Goal: Task Accomplishment & Management: Use online tool/utility

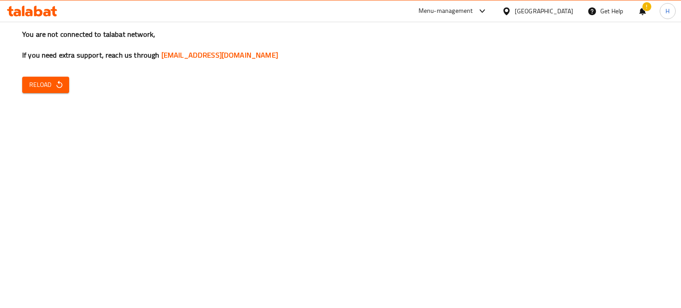
click at [62, 86] on icon "button" at bounding box center [59, 85] width 6 height 8
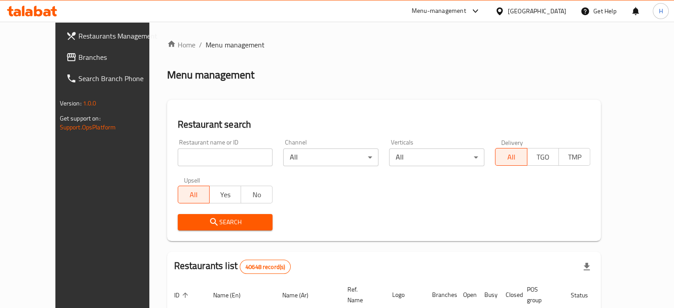
click at [180, 153] on input "search" at bounding box center [225, 158] width 95 height 18
paste input "509965"
type input "509965"
click button "Search" at bounding box center [225, 222] width 95 height 16
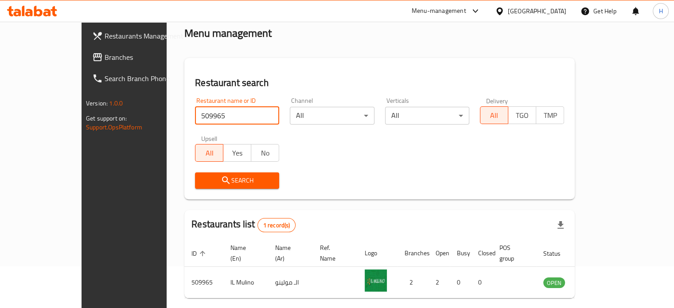
scroll to position [69, 0]
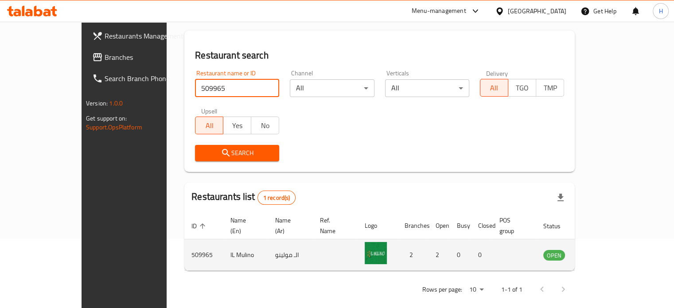
click at [601, 250] on icon "enhanced table" at bounding box center [595, 255] width 11 height 11
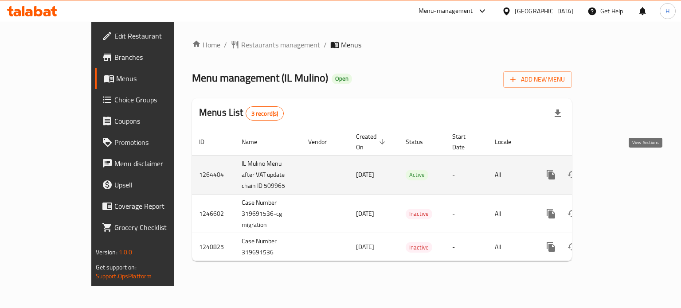
click at [626, 168] on link "enhanced table" at bounding box center [614, 174] width 21 height 21
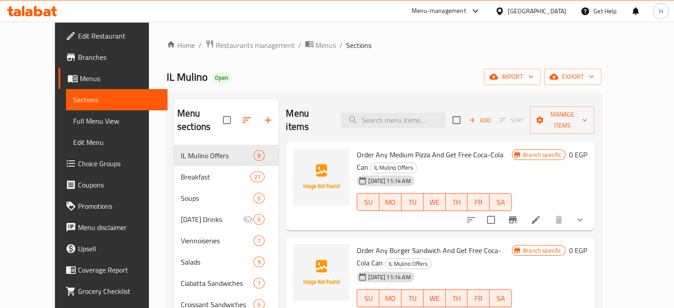
click at [78, 59] on span "Branches" at bounding box center [119, 57] width 82 height 11
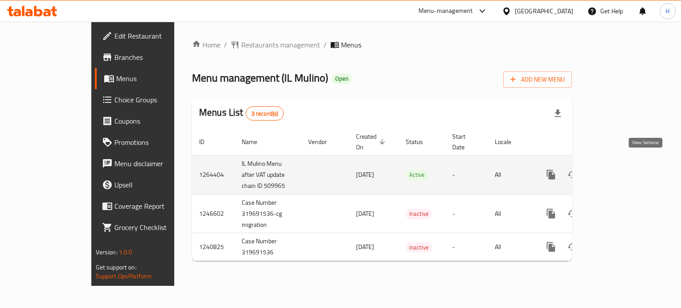
click at [620, 169] on icon "enhanced table" at bounding box center [615, 174] width 11 height 11
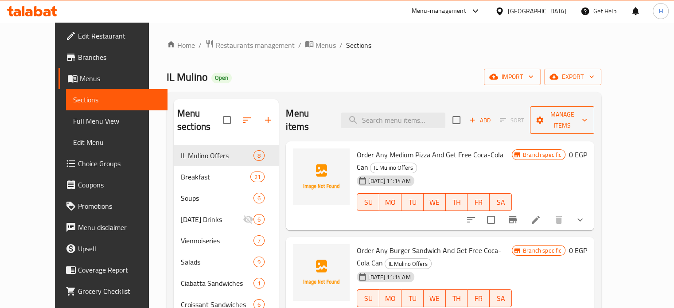
click at [588, 115] on span "Manage items" at bounding box center [562, 120] width 51 height 22
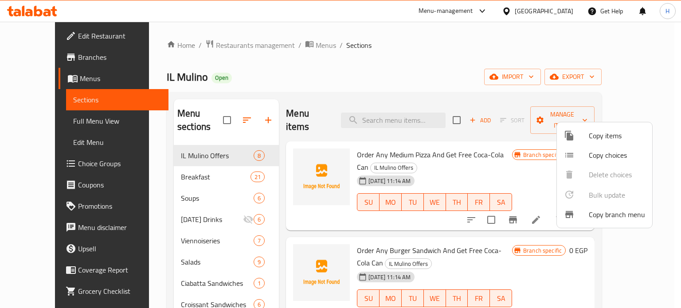
click at [603, 215] on span "Copy branch menu" at bounding box center [617, 214] width 56 height 11
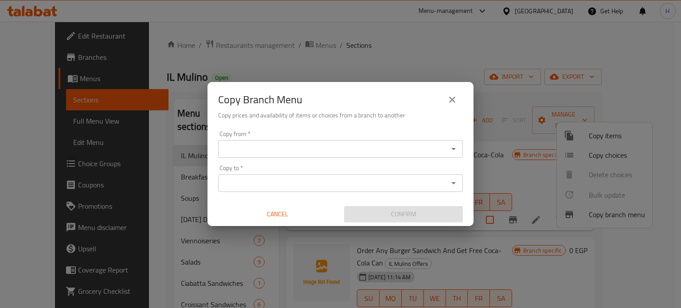
click at [275, 152] on input "Copy from   *" at bounding box center [333, 149] width 225 height 12
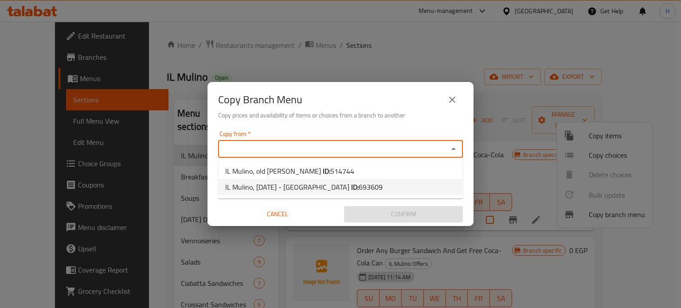
click at [271, 184] on span "IL Mulino, 6th of October - Dahshur Road ID: 693609" at bounding box center [303, 187] width 157 height 11
type input "IL Mulino, 6th of October - Dahshur Road"
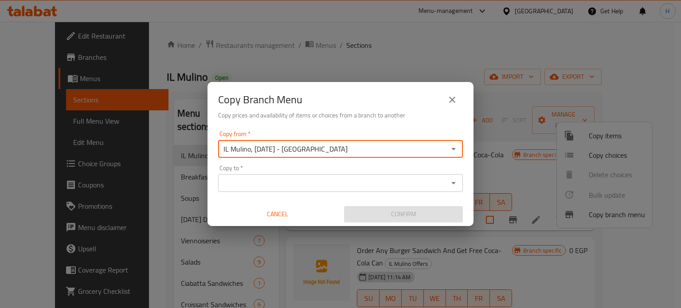
click at [271, 184] on input "Copy to   *" at bounding box center [333, 183] width 225 height 12
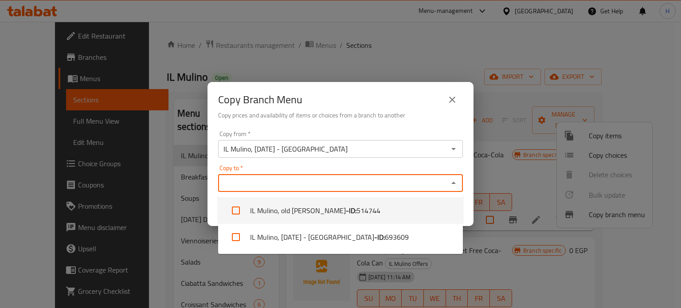
click at [235, 212] on input "checkbox" at bounding box center [235, 210] width 21 height 21
checkbox input "true"
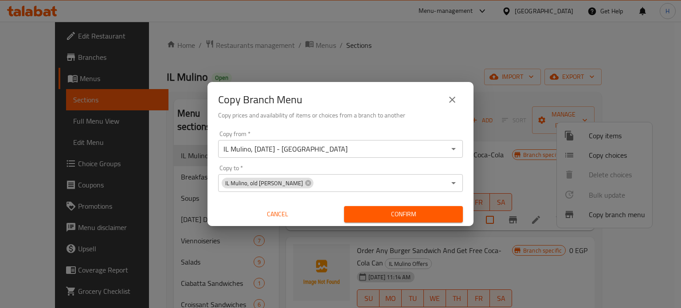
click at [470, 205] on div "Copy from   * IL Mulino, 6th of October - Dahshur Road Copy from * Copy to   * …" at bounding box center [340, 176] width 266 height 99
click at [422, 210] on span "Confirm" at bounding box center [403, 214] width 105 height 11
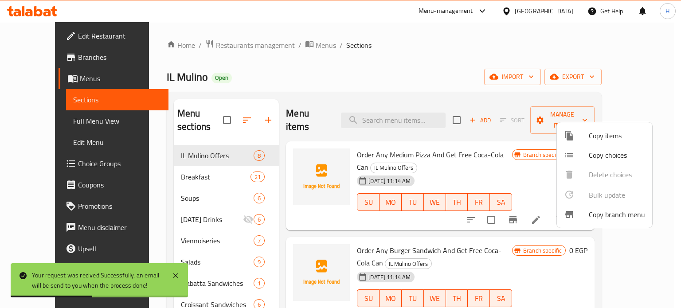
click at [270, 204] on div at bounding box center [340, 154] width 681 height 308
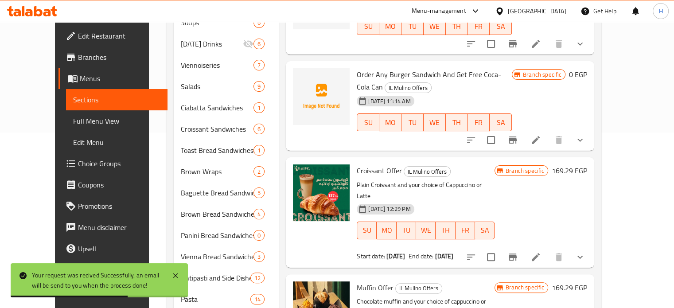
scroll to position [177, 0]
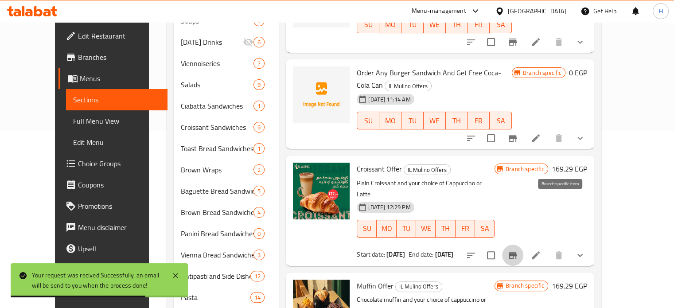
click at [524, 245] on button "Branch-specific-item" at bounding box center [512, 255] width 21 height 21
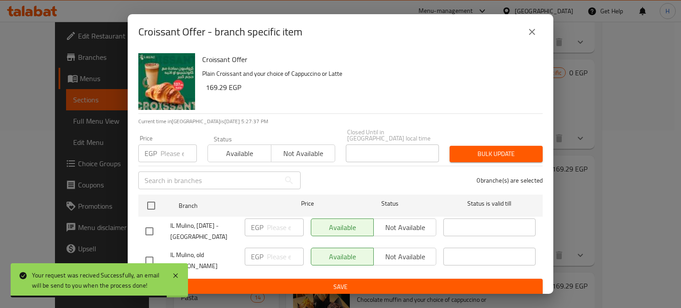
click at [534, 37] on icon "close" at bounding box center [532, 32] width 11 height 11
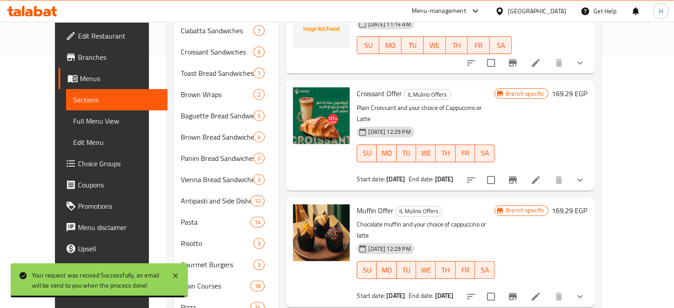
scroll to position [266, 0]
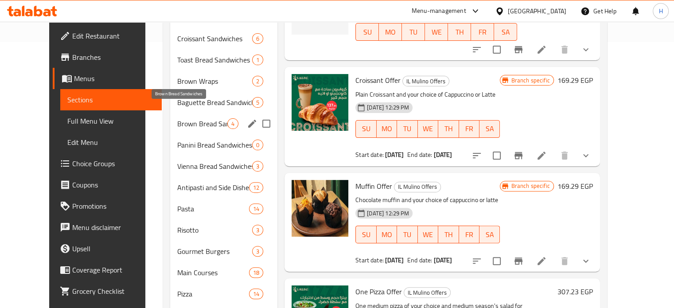
click at [177, 118] on span "Brown Bread Sandwiches" at bounding box center [202, 123] width 50 height 11
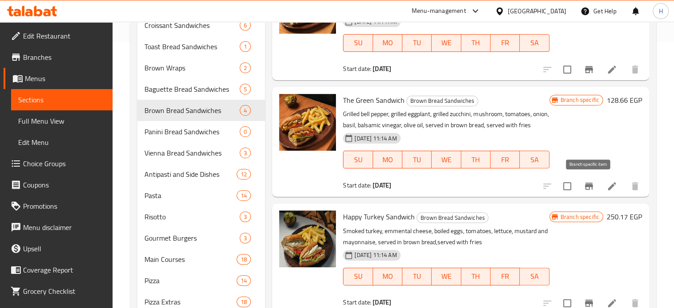
click at [591, 186] on icon "Branch-specific-item" at bounding box center [589, 186] width 8 height 7
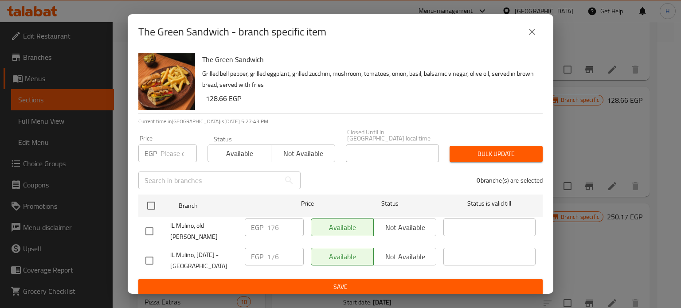
click at [529, 37] on icon "close" at bounding box center [532, 32] width 11 height 11
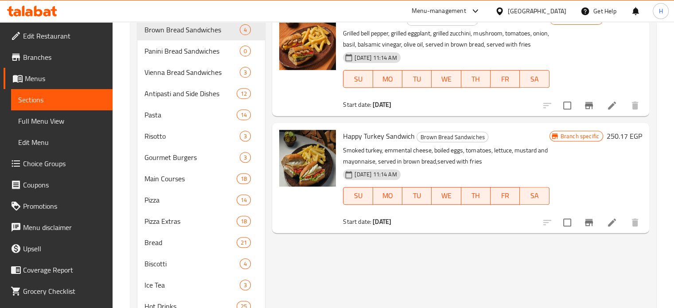
scroll to position [355, 0]
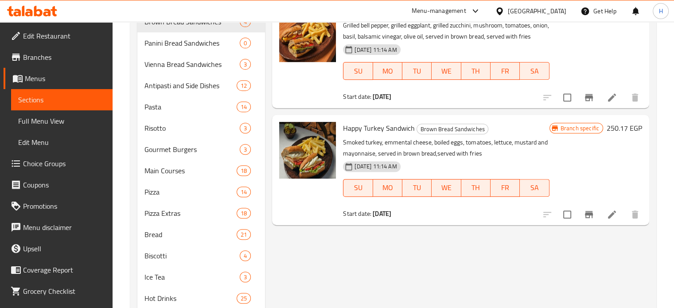
click at [584, 211] on icon "Branch-specific-item" at bounding box center [589, 214] width 11 height 11
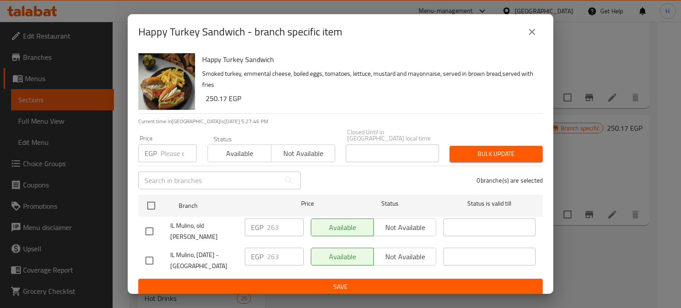
click at [530, 35] on icon "close" at bounding box center [532, 32] width 6 height 6
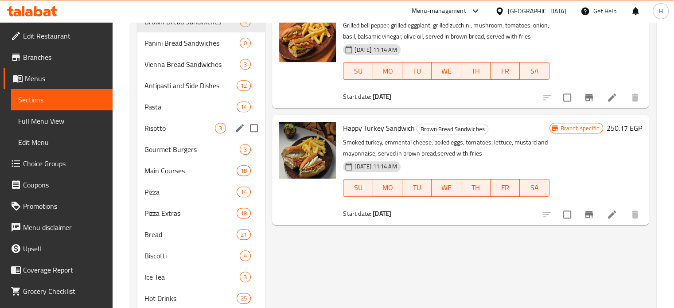
click at [177, 125] on span "Risotto" at bounding box center [180, 128] width 71 height 11
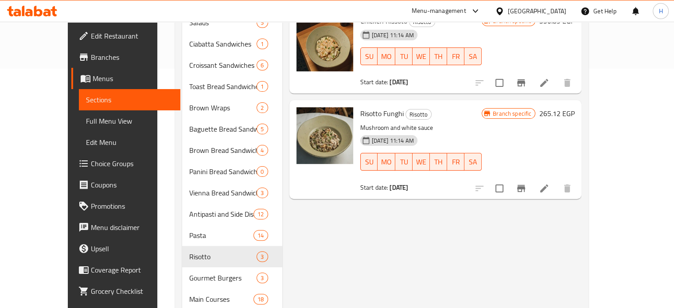
scroll to position [222, 0]
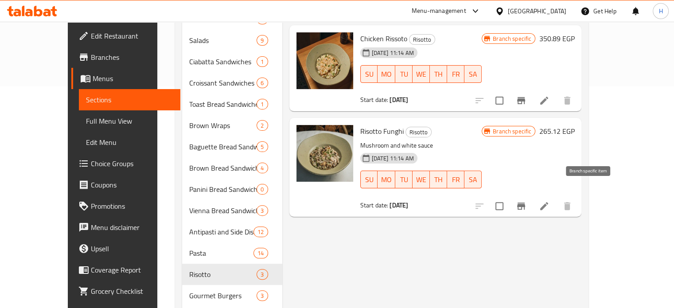
click at [532, 196] on button "Branch-specific-item" at bounding box center [521, 206] width 21 height 21
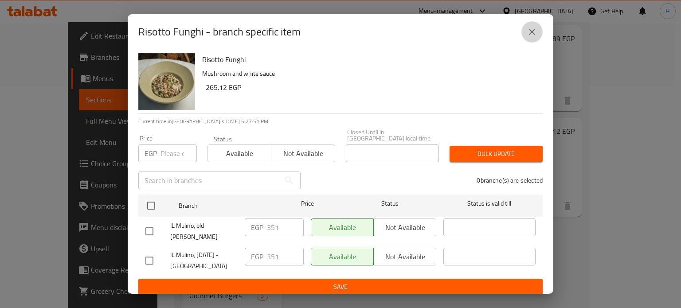
click at [534, 37] on icon "close" at bounding box center [532, 32] width 11 height 11
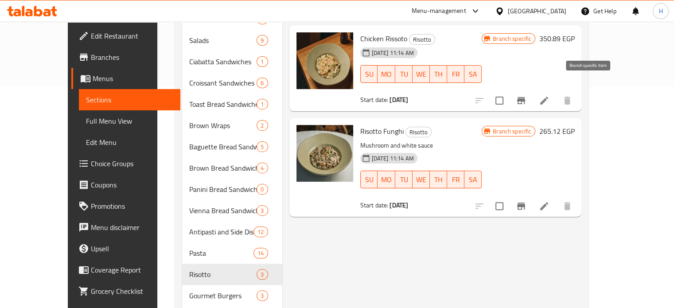
click at [527, 95] on icon "Branch-specific-item" at bounding box center [521, 100] width 11 height 11
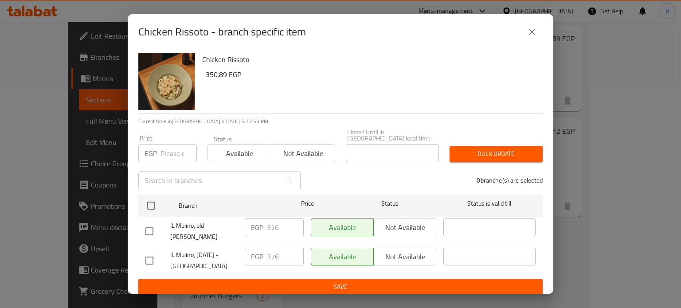
click at [531, 35] on icon "close" at bounding box center [532, 32] width 6 height 6
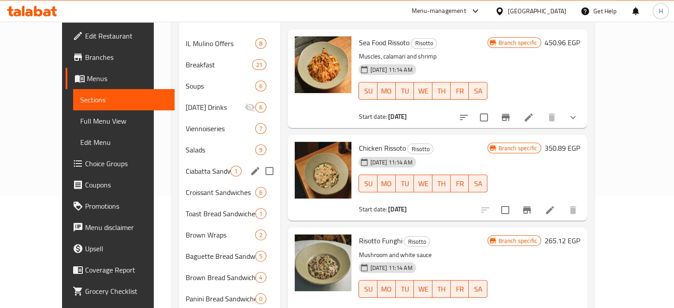
scroll to position [0, 0]
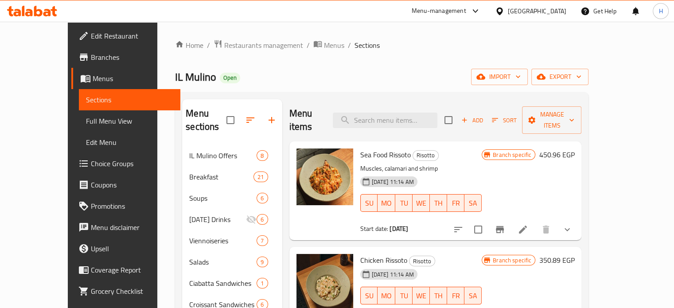
click at [41, 12] on icon at bounding box center [38, 11] width 8 height 11
